Goal: Task Accomplishment & Management: Use online tool/utility

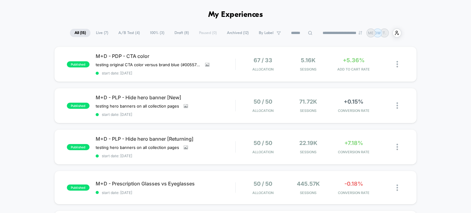
scroll to position [41, 0]
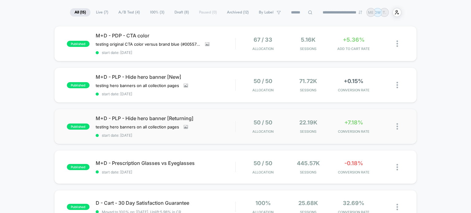
click at [397, 125] on img at bounding box center [397, 126] width 2 height 6
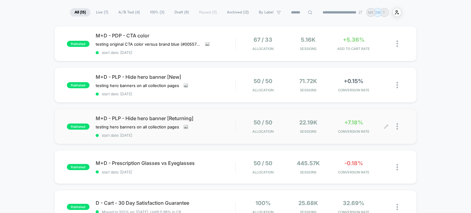
click at [385, 125] on icon at bounding box center [386, 126] width 5 height 5
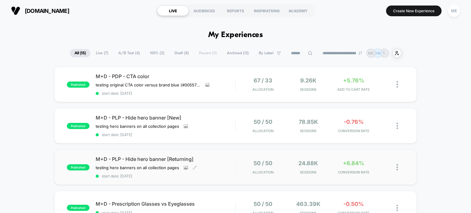
click at [140, 158] on span "M+D - PLP - Hide hero banner [Returning]" at bounding box center [166, 159] width 140 height 6
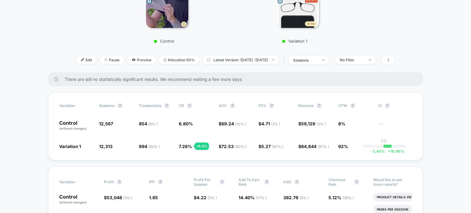
scroll to position [184, 0]
